Goal: Information Seeking & Learning: Learn about a topic

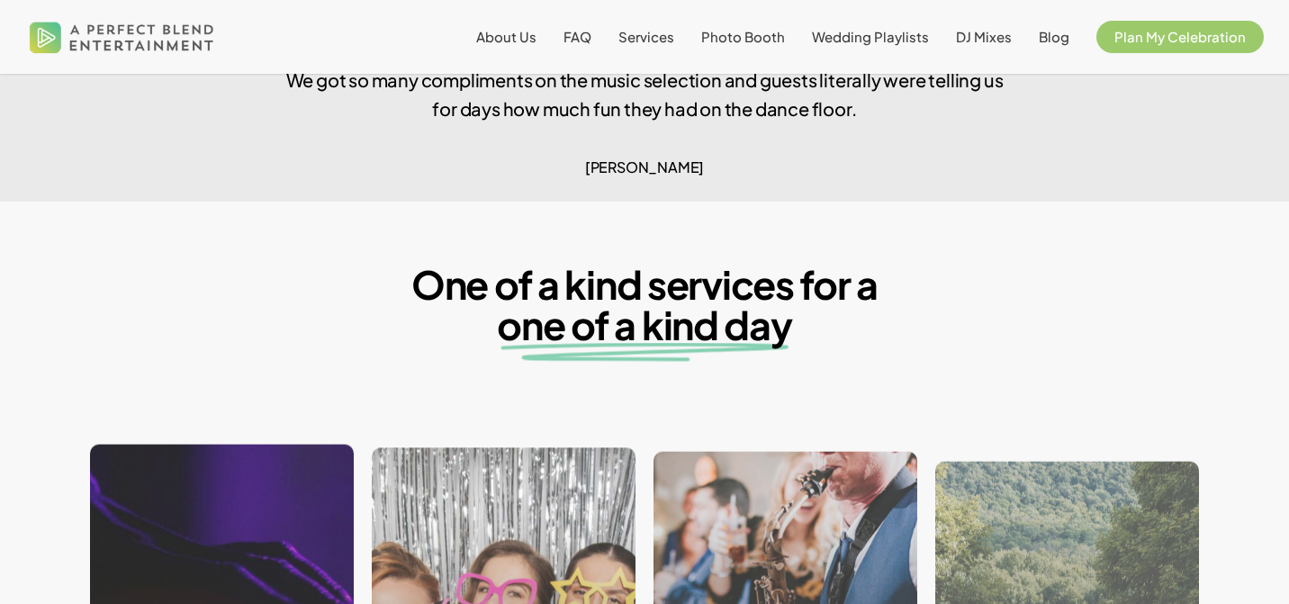
scroll to position [1433, 0]
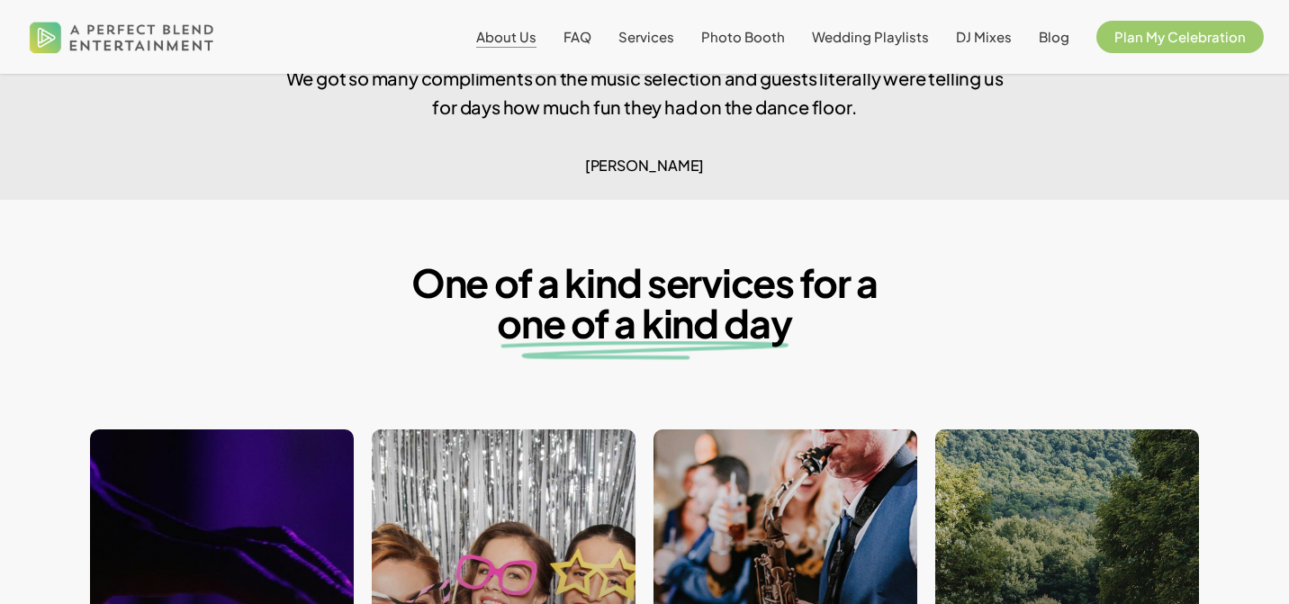
click at [502, 40] on span "About Us" at bounding box center [506, 36] width 60 height 17
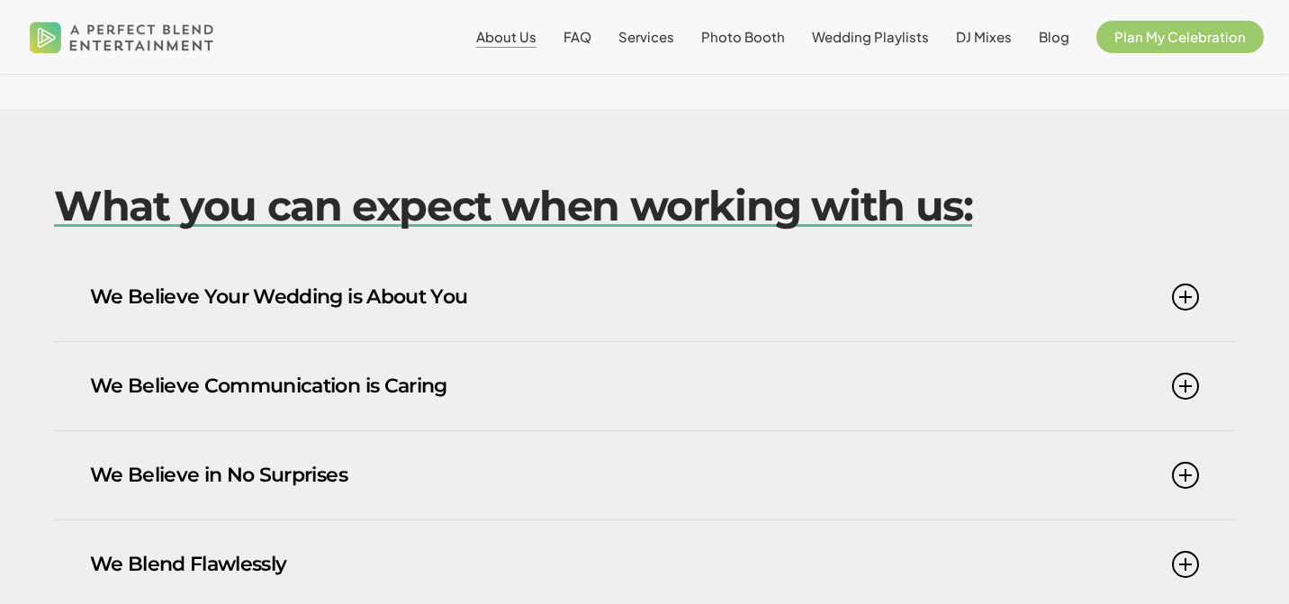
scroll to position [981, 0]
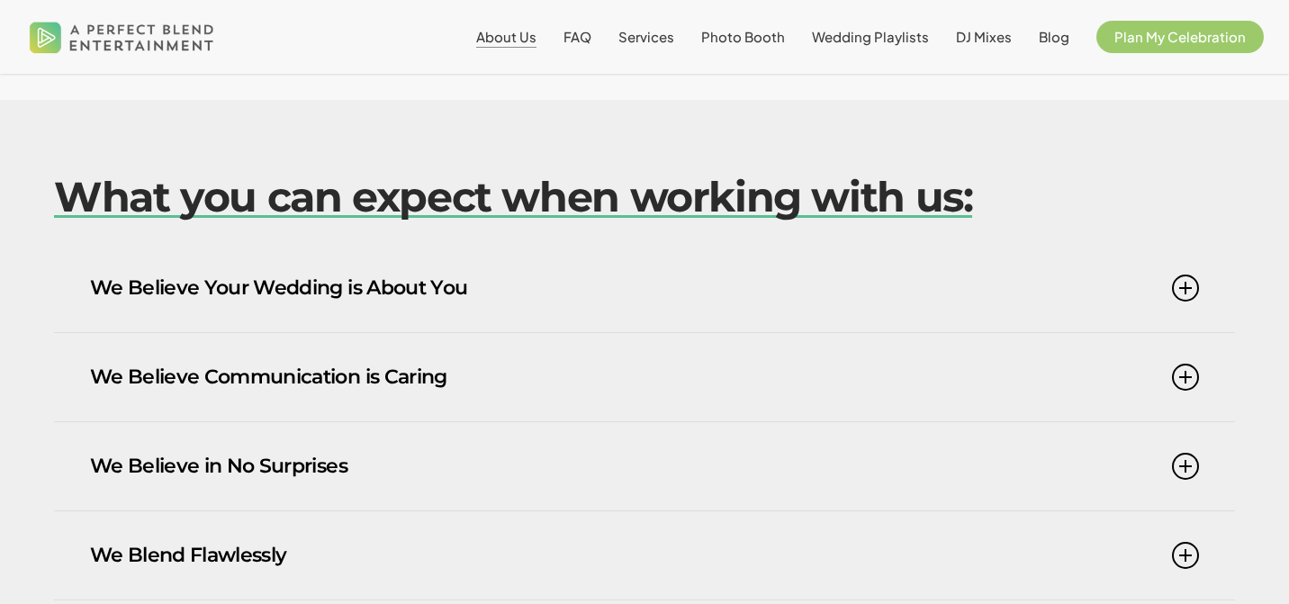
click at [462, 300] on link "We Believe Your Wedding is About You" at bounding box center [644, 288] width 1109 height 88
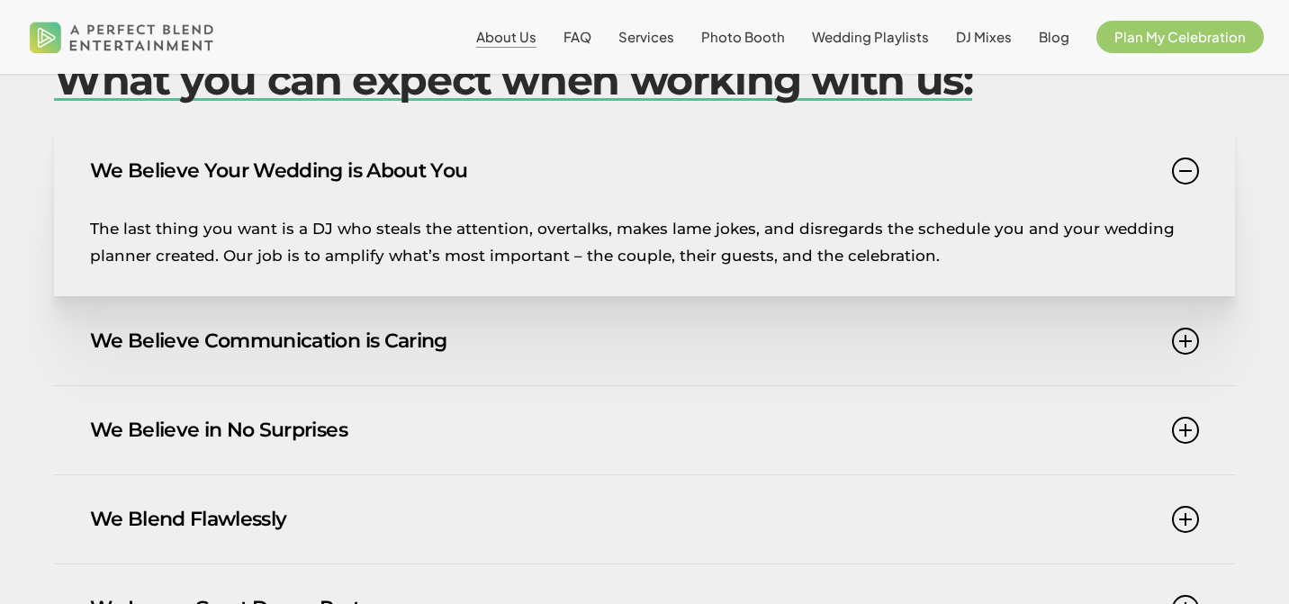
scroll to position [1101, 0]
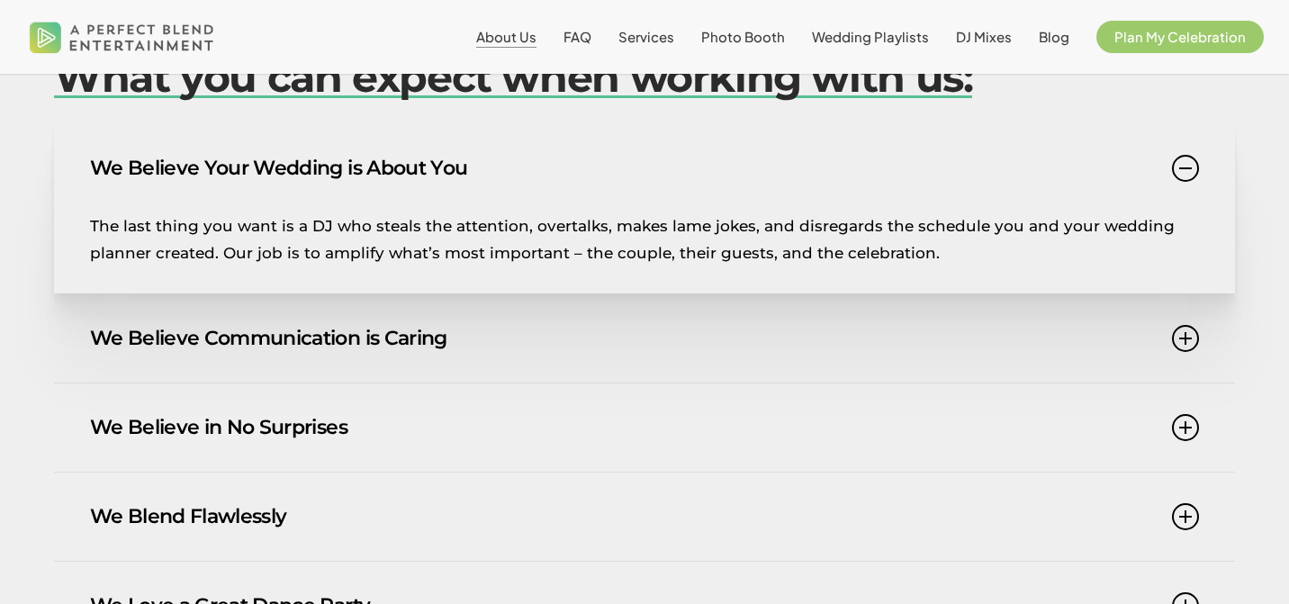
click at [315, 330] on link "We Believe Communication is Caring" at bounding box center [644, 338] width 1109 height 88
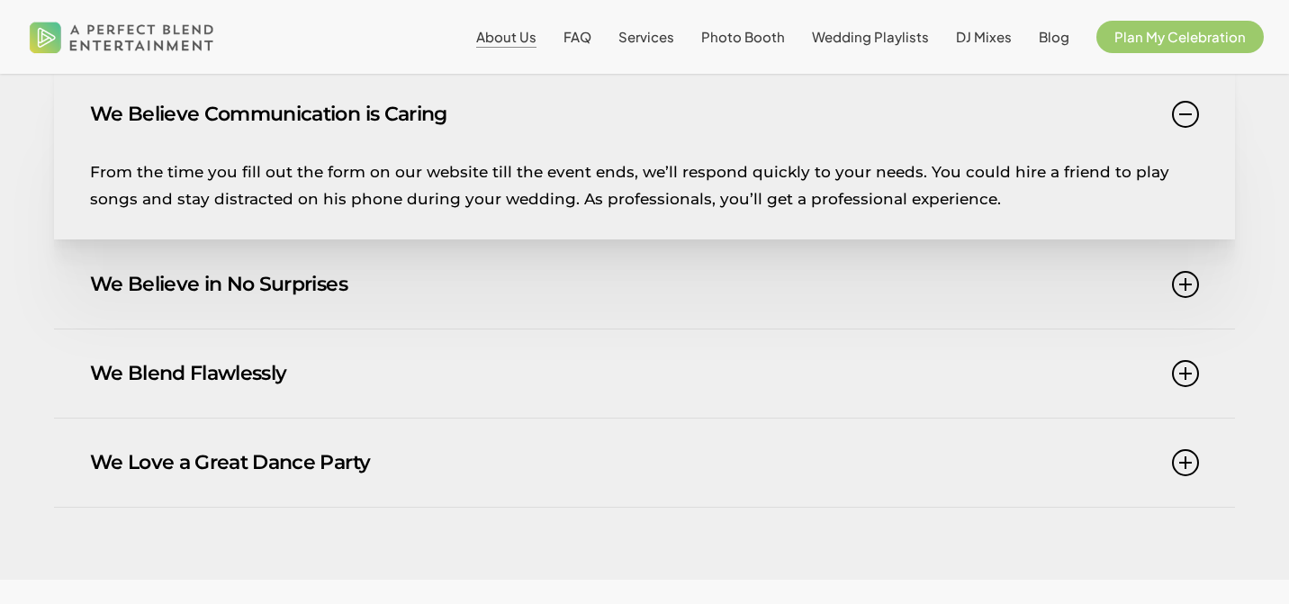
scroll to position [1254, 0]
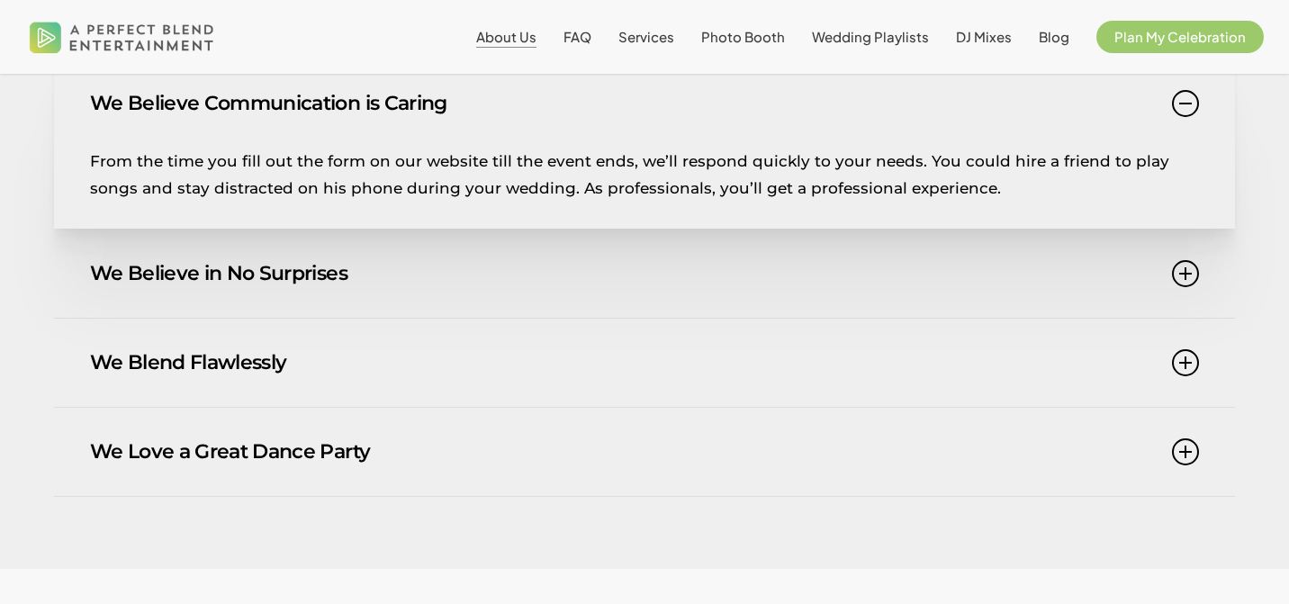
click at [258, 278] on link "We Believe in No Surprises" at bounding box center [644, 273] width 1109 height 88
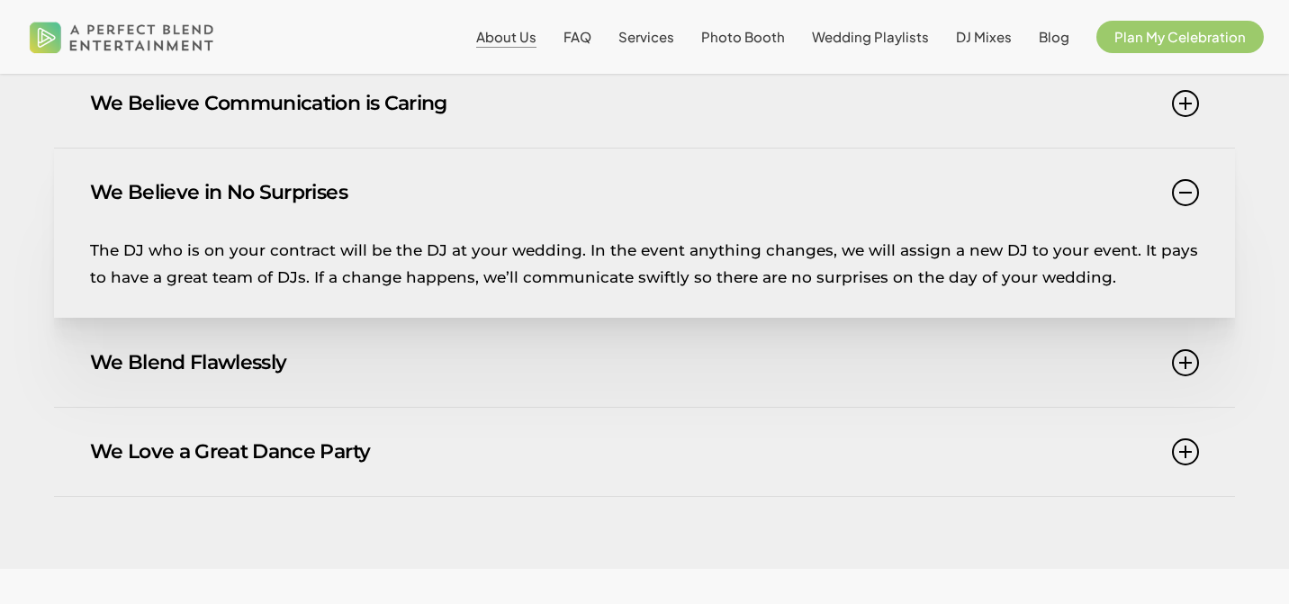
click at [252, 373] on link "We Blend Flawlessly" at bounding box center [644, 363] width 1109 height 88
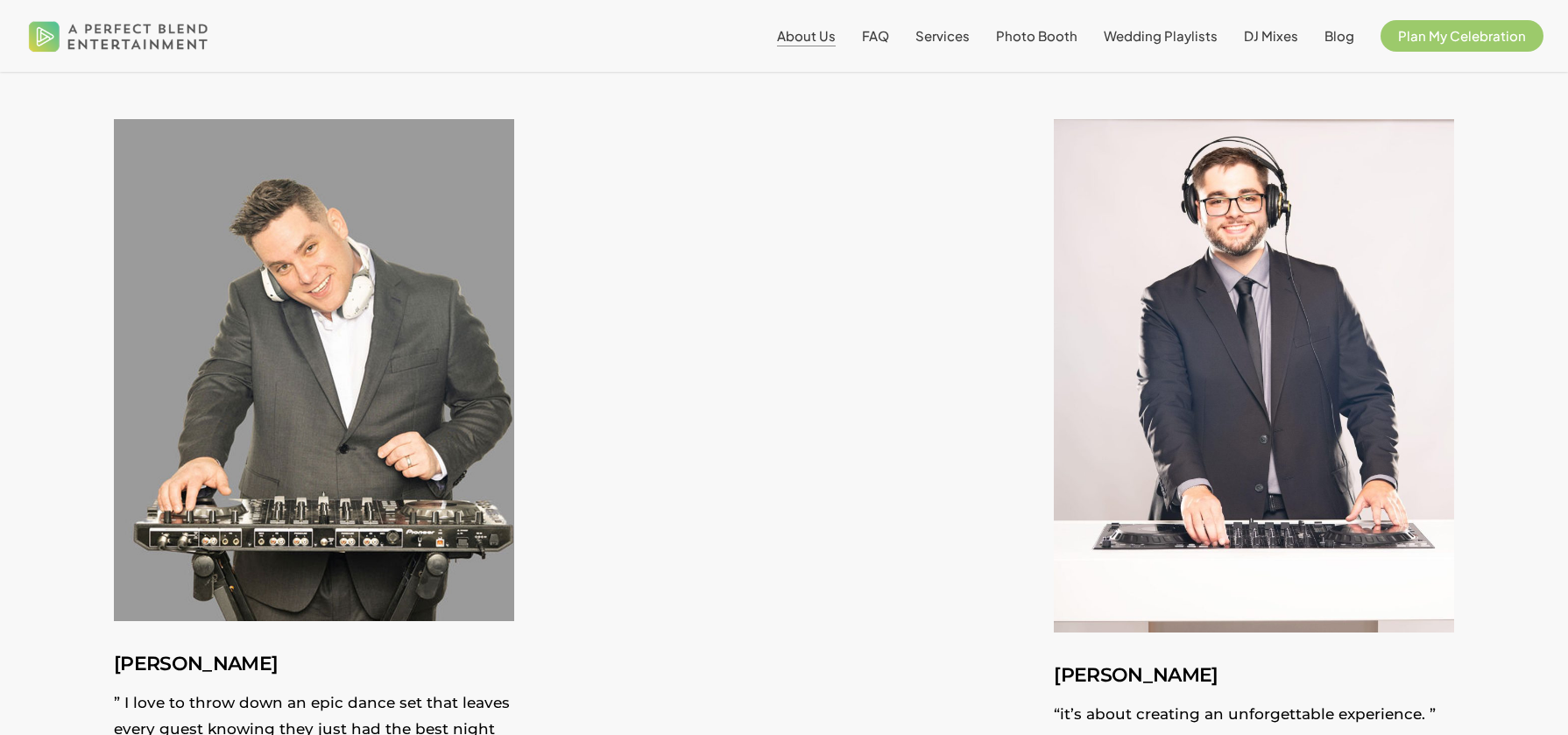
scroll to position [3431, 0]
